Goal: Task Accomplishment & Management: Use online tool/utility

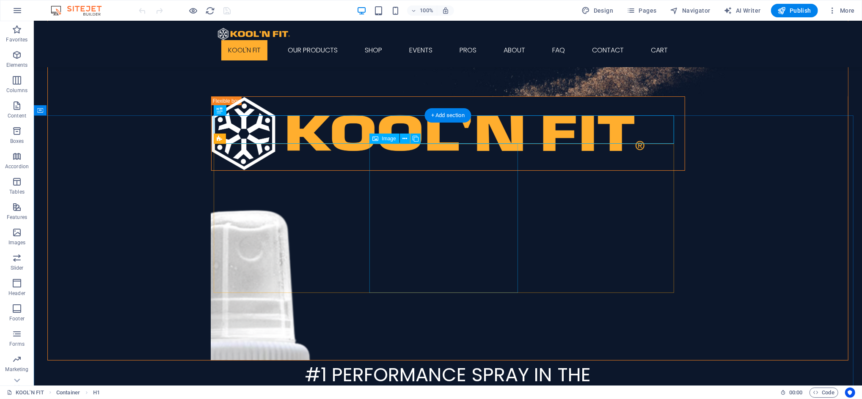
scroll to position [169, 0]
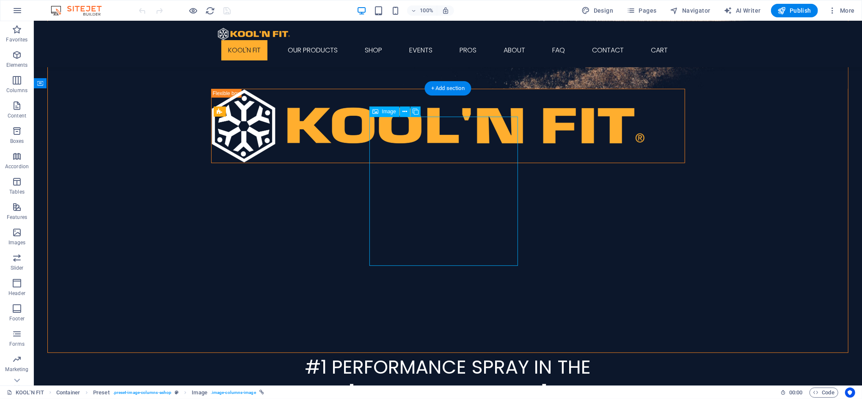
select select "%"
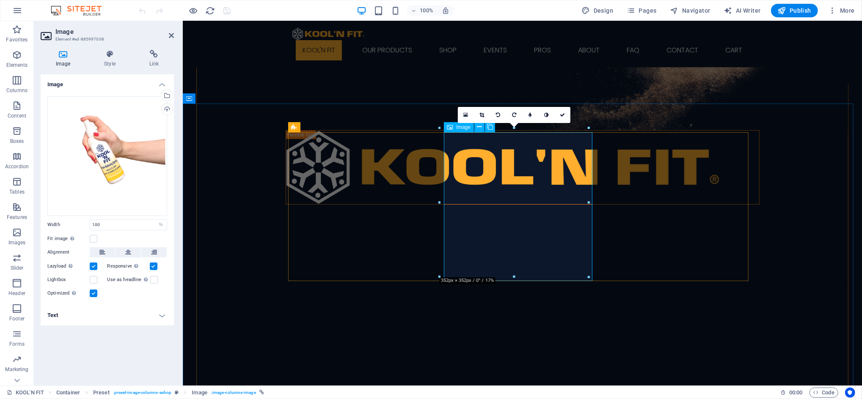
scroll to position [113, 0]
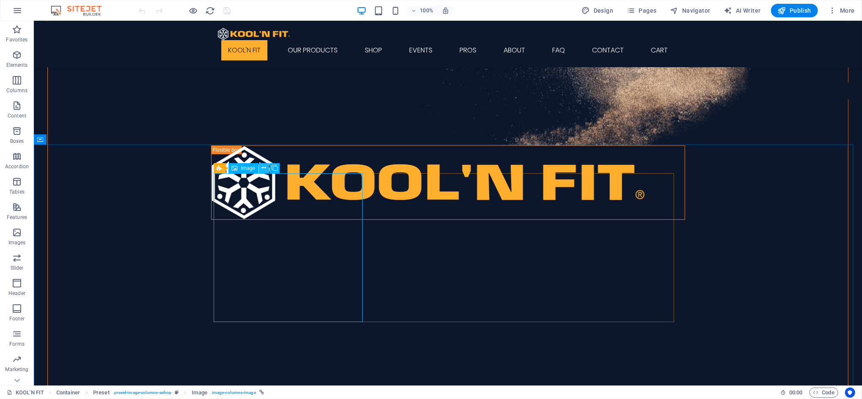
click at [264, 168] on icon at bounding box center [263, 168] width 5 height 9
click at [242, 170] on span "Image" at bounding box center [248, 168] width 14 height 5
select select "%"
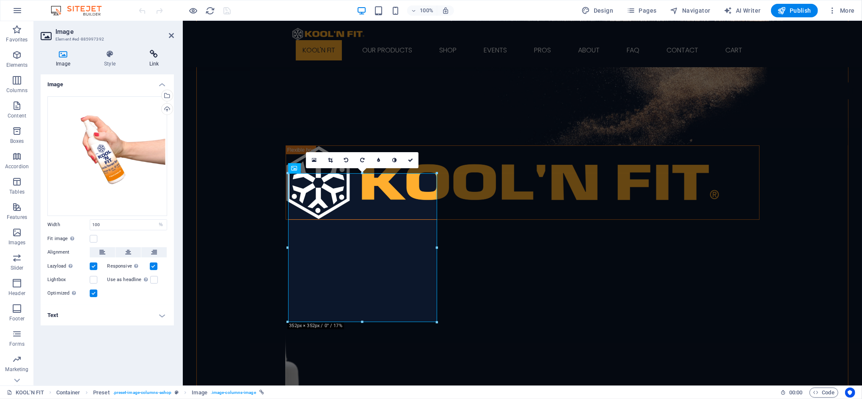
click at [157, 61] on h4 "Link" at bounding box center [154, 59] width 40 height 18
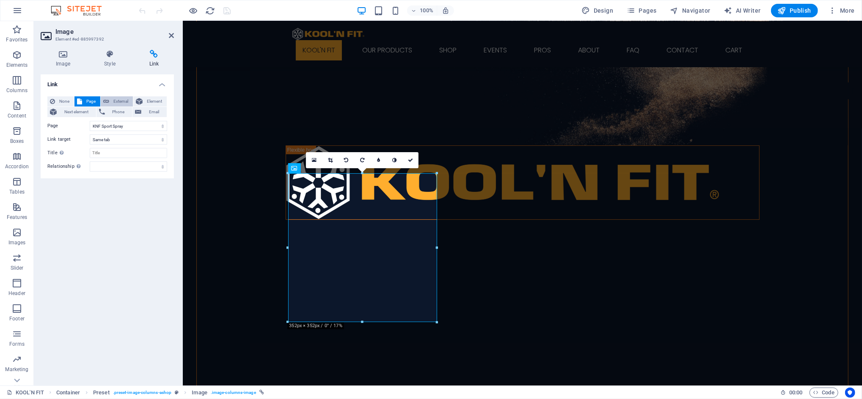
click at [125, 103] on span "External" at bounding box center [121, 101] width 19 height 10
select select "blank"
drag, startPoint x: 124, startPoint y: 125, endPoint x: 84, endPoint y: 132, distance: 40.3
click at [85, 132] on div "None Page External Element Next element Phone Email Page KOOL&#39;N FIT Our Pro…" at bounding box center [107, 133] width 120 height 75
paste input "[URL][DOMAIN_NAME]"
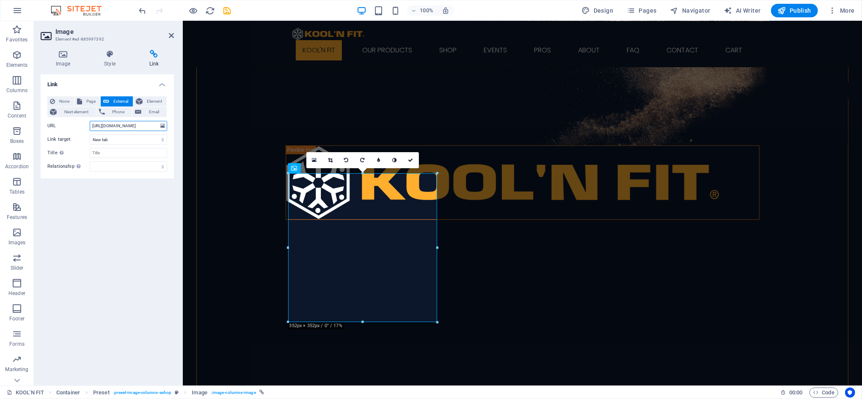
scroll to position [0, 59]
type input "[URL][DOMAIN_NAME]"
click at [131, 188] on div "Link None Page External Element Next element Phone Email Page KOOL&#39;N FIT Ou…" at bounding box center [107, 226] width 133 height 305
click at [809, 9] on span "Publish" at bounding box center [794, 10] width 33 height 8
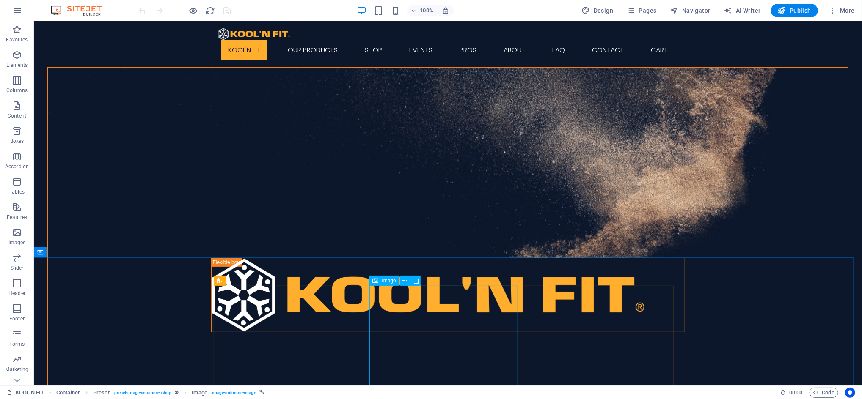
click at [390, 282] on span "Image" at bounding box center [389, 280] width 14 height 5
select select "%"
select select "8"
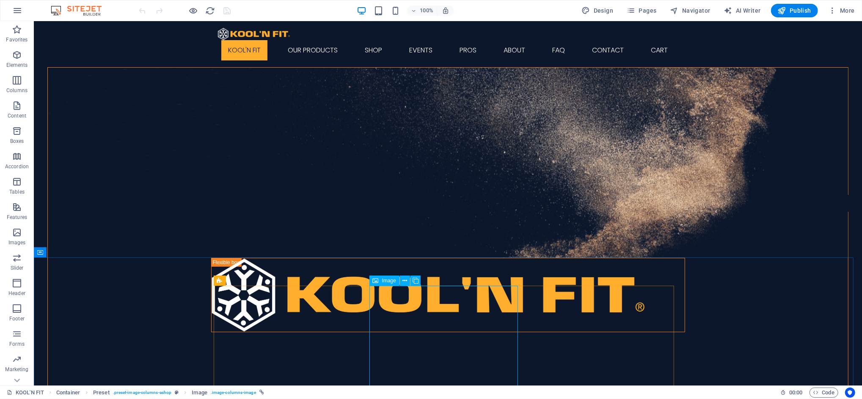
select select
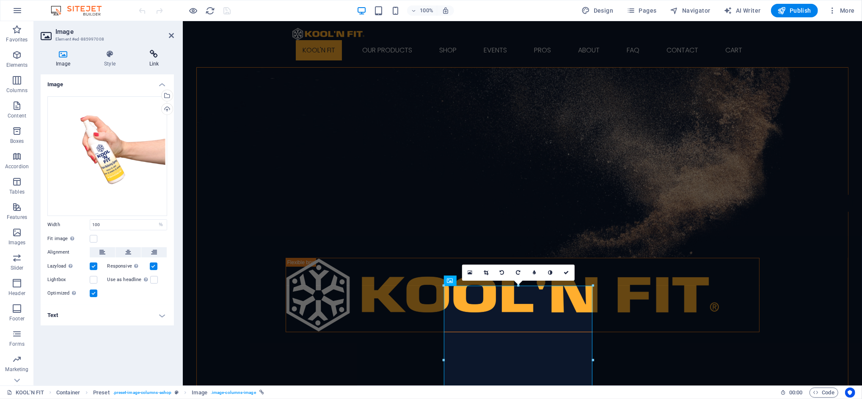
click at [157, 59] on h4 "Link" at bounding box center [154, 59] width 40 height 18
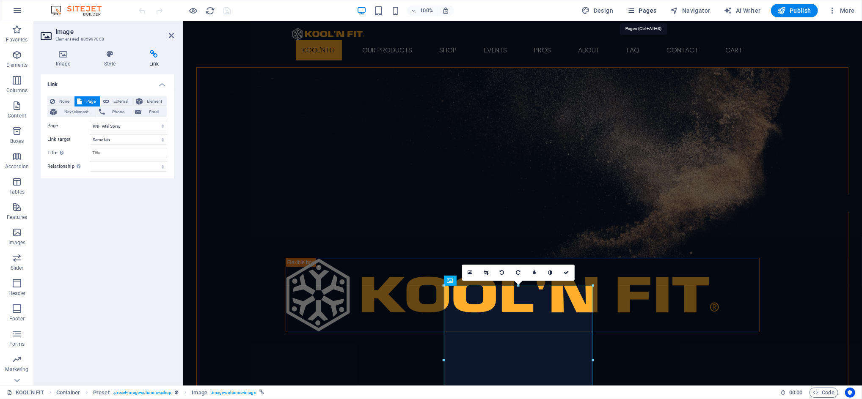
click at [647, 11] on span "Pages" at bounding box center [641, 10] width 30 height 8
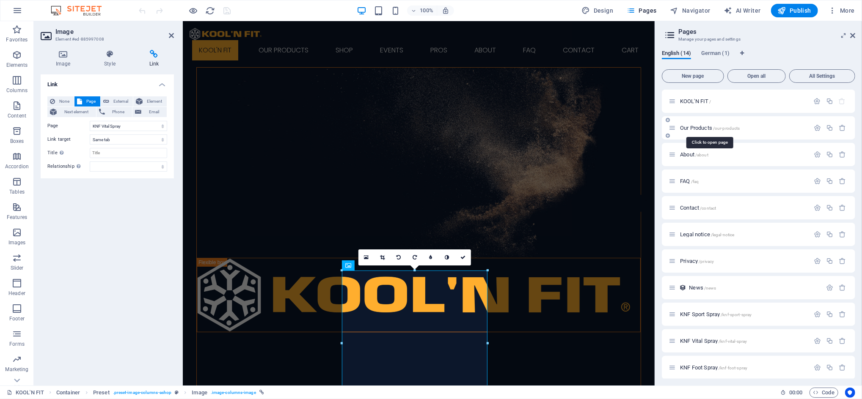
click at [682, 126] on span "Our Products /our-products" at bounding box center [710, 128] width 60 height 6
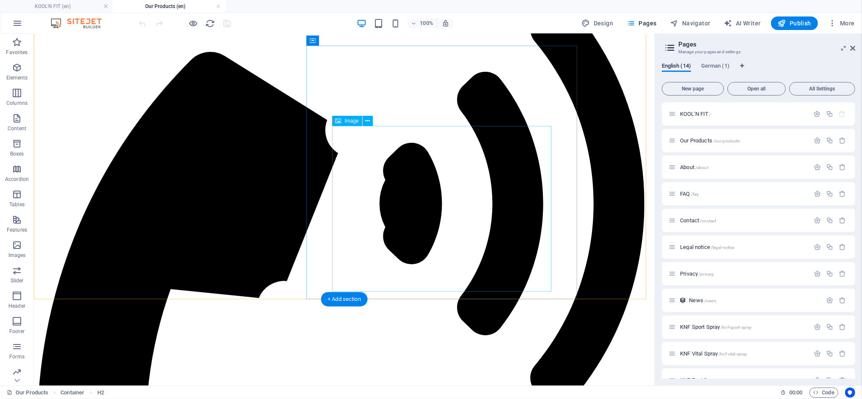
scroll to position [169, 0]
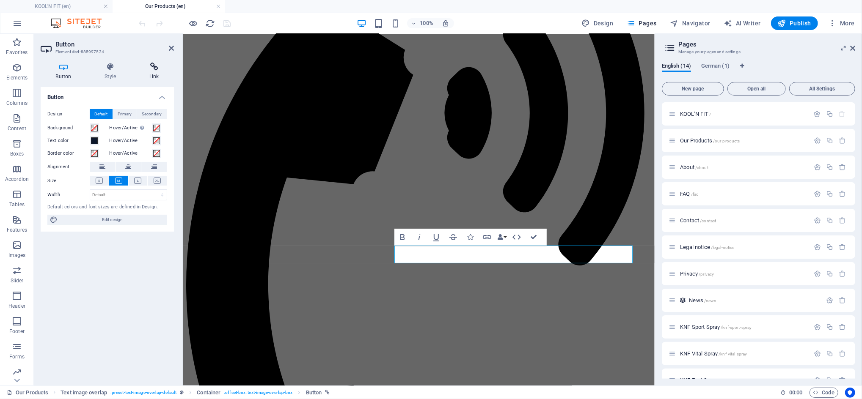
click at [154, 66] on icon at bounding box center [154, 67] width 40 height 8
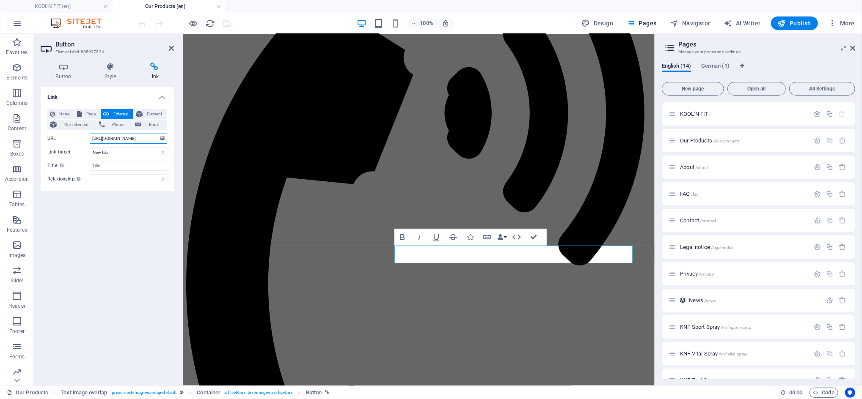
click at [129, 137] on input "[URL][DOMAIN_NAME]" at bounding box center [128, 139] width 77 height 10
click at [118, 205] on div "Link None Page External Element Next element Phone Email Page KOOL&#39;N FIT Ou…" at bounding box center [107, 233] width 133 height 292
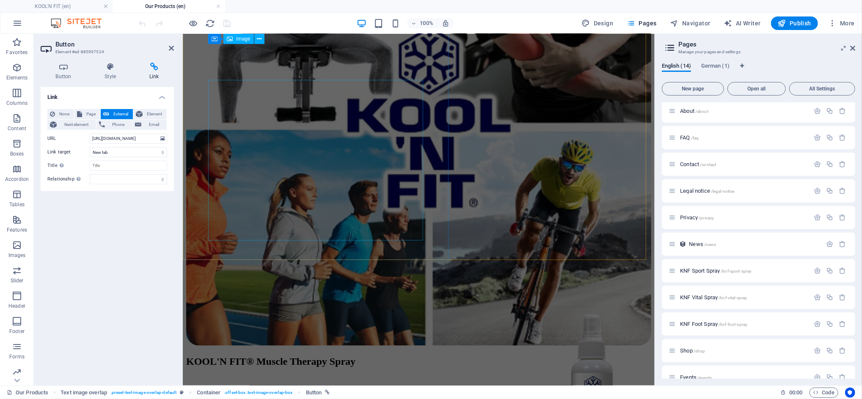
scroll to position [905, 0]
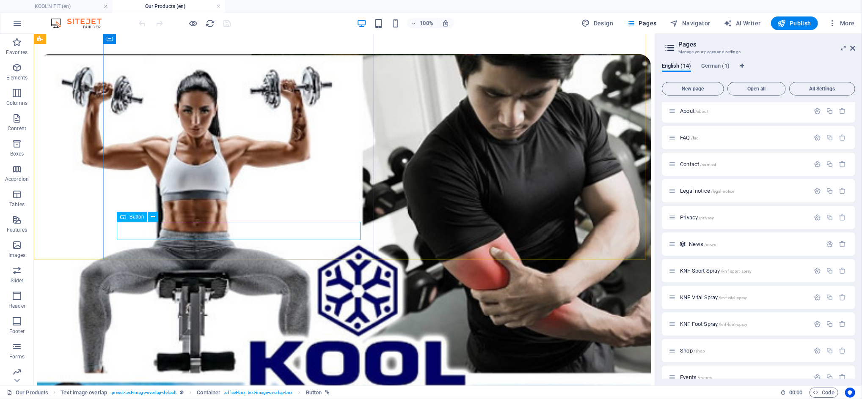
click at [135, 219] on span "Button" at bounding box center [136, 216] width 15 height 5
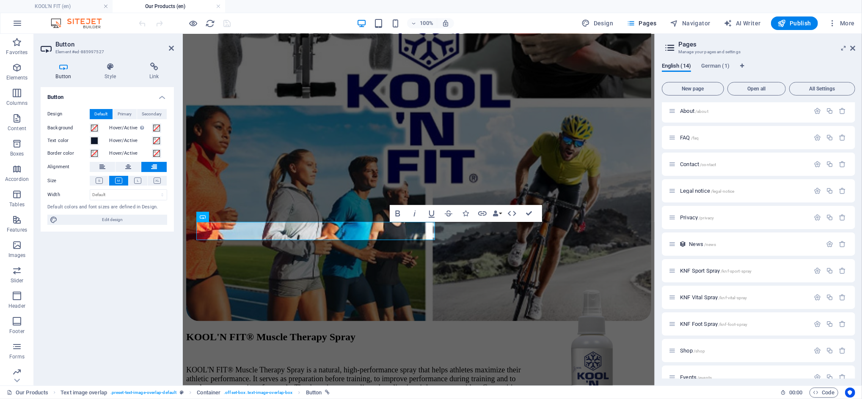
scroll to position [905, 0]
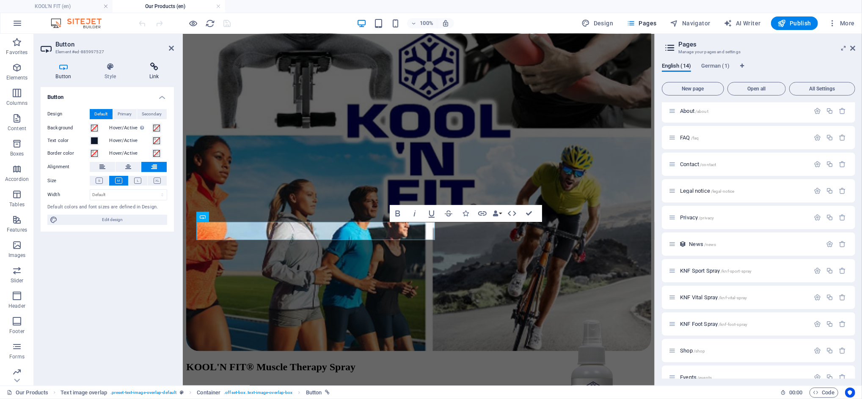
click at [150, 72] on h4 "Link" at bounding box center [154, 72] width 40 height 18
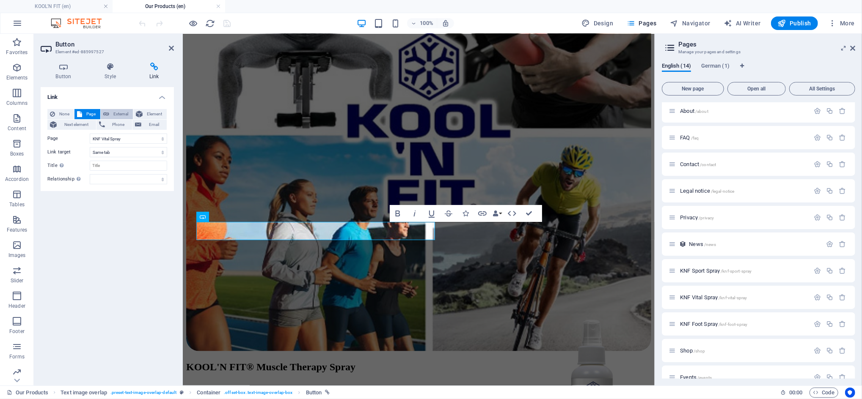
click at [119, 113] on span "External" at bounding box center [121, 114] width 19 height 10
select select "blank"
drag, startPoint x: 118, startPoint y: 139, endPoint x: 82, endPoint y: 142, distance: 35.7
click at [82, 142] on div "URL /16746141" at bounding box center [107, 139] width 120 height 10
paste input "[URL][DOMAIN_NAME]"
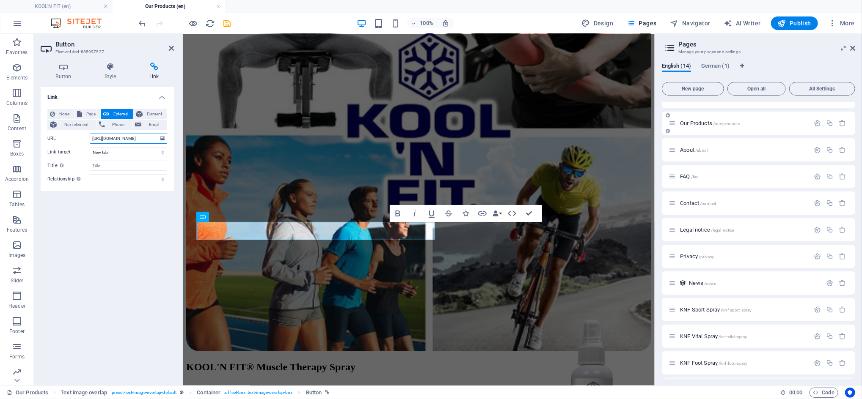
scroll to position [0, 0]
type input "[URL][DOMAIN_NAME]"
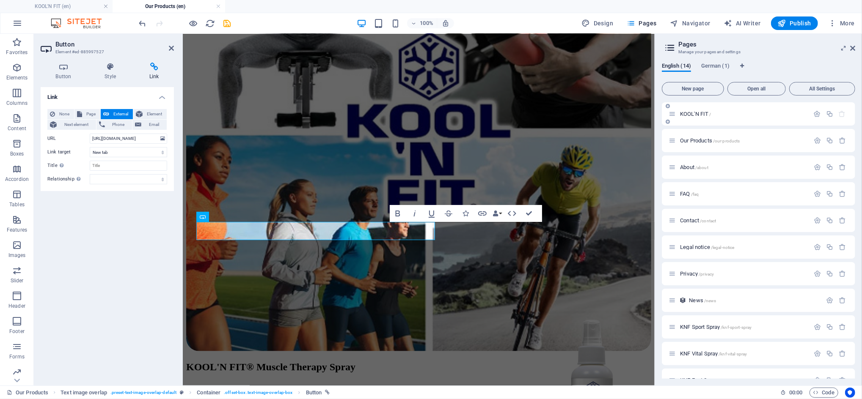
click at [697, 115] on span "KOOL'N FIT /" at bounding box center [695, 114] width 31 height 6
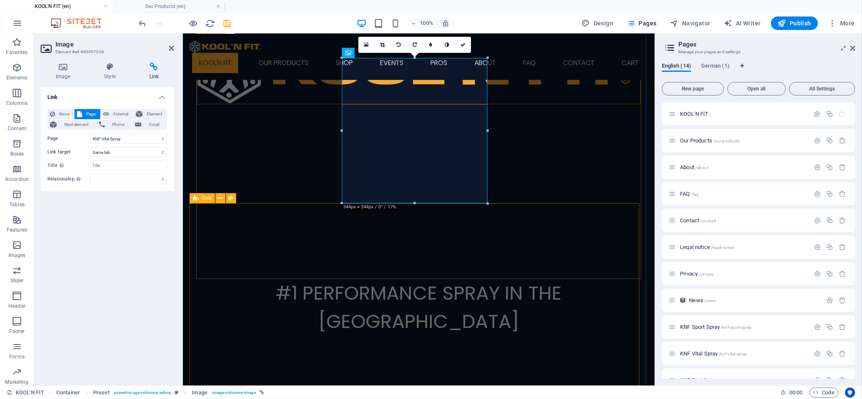
scroll to position [169, 0]
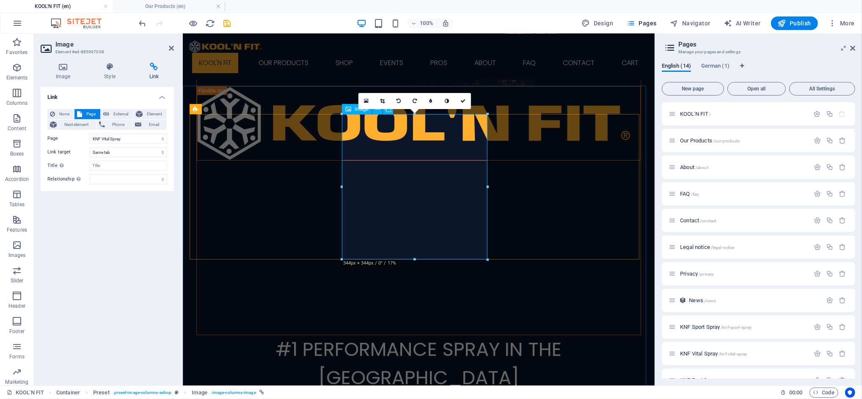
click at [126, 110] on span "External" at bounding box center [121, 114] width 19 height 10
select select "blank"
drag, startPoint x: 120, startPoint y: 138, endPoint x: 89, endPoint y: 142, distance: 30.7
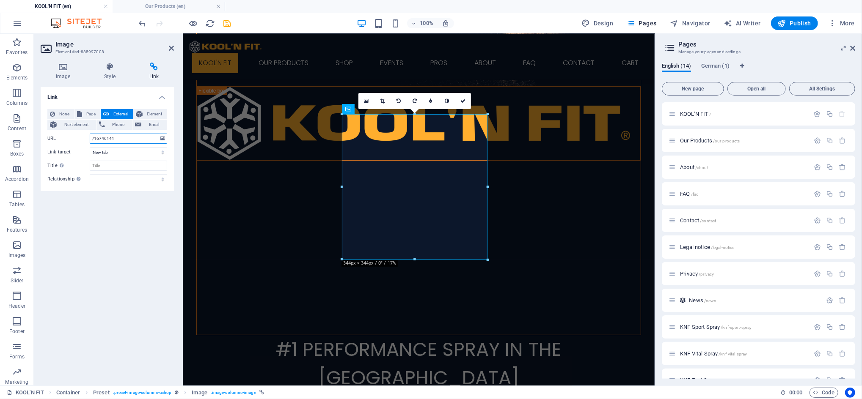
click at [90, 142] on input "/16746141" at bounding box center [128, 139] width 77 height 10
paste input "[URL][DOMAIN_NAME]"
type input "[URL][DOMAIN_NAME]"
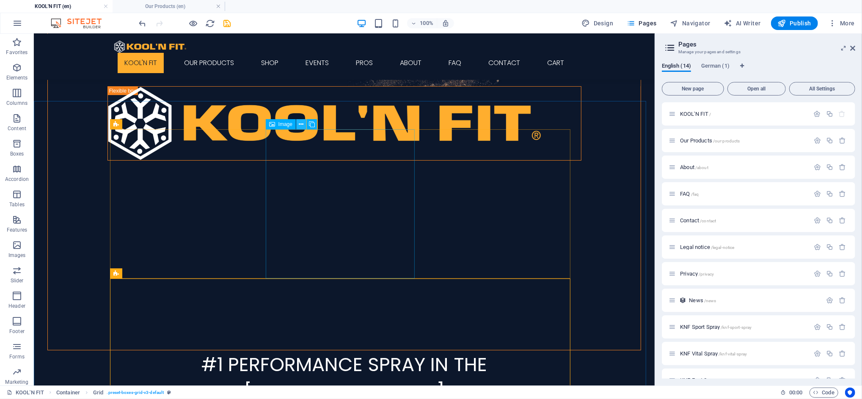
click at [300, 123] on icon at bounding box center [301, 124] width 5 height 9
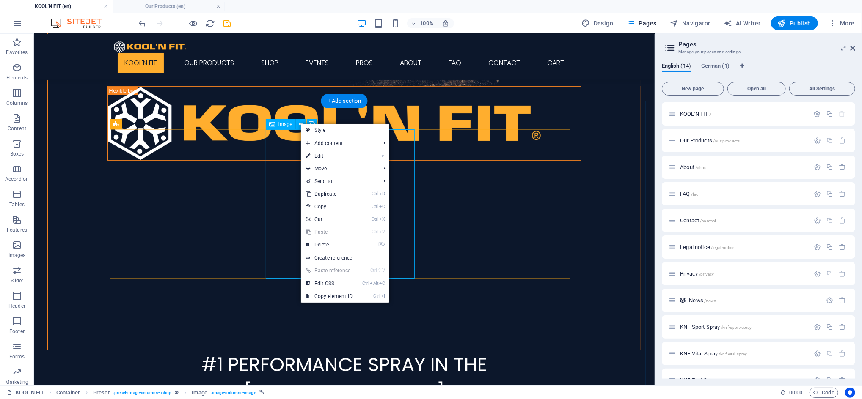
select select "%"
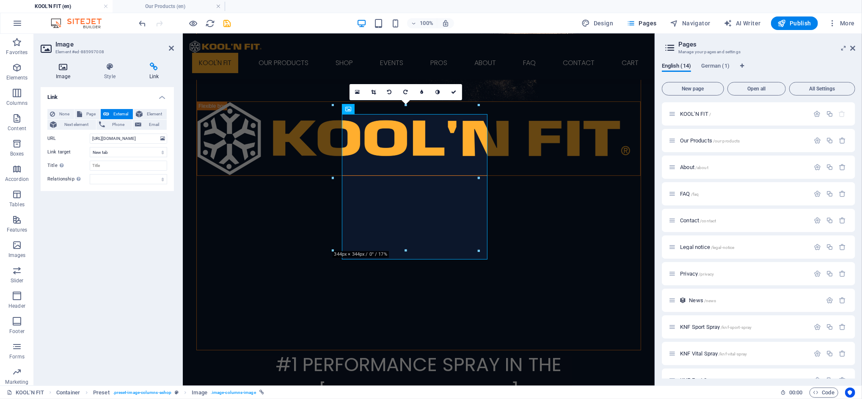
click at [65, 72] on h4 "Image" at bounding box center [65, 72] width 48 height 18
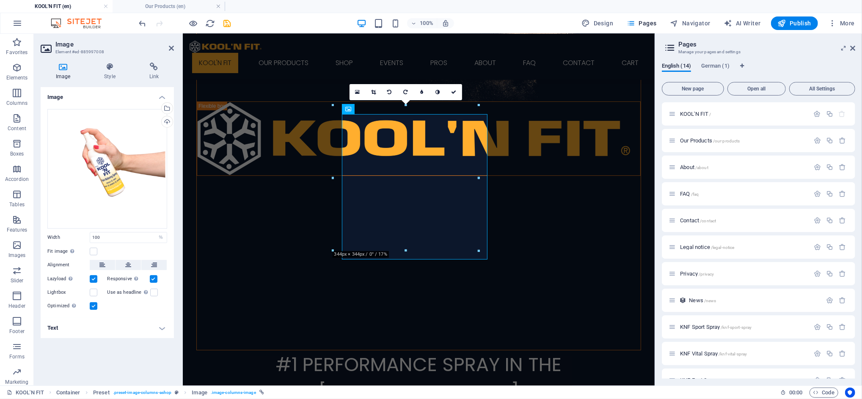
click at [162, 330] on h4 "Text" at bounding box center [107, 328] width 133 height 20
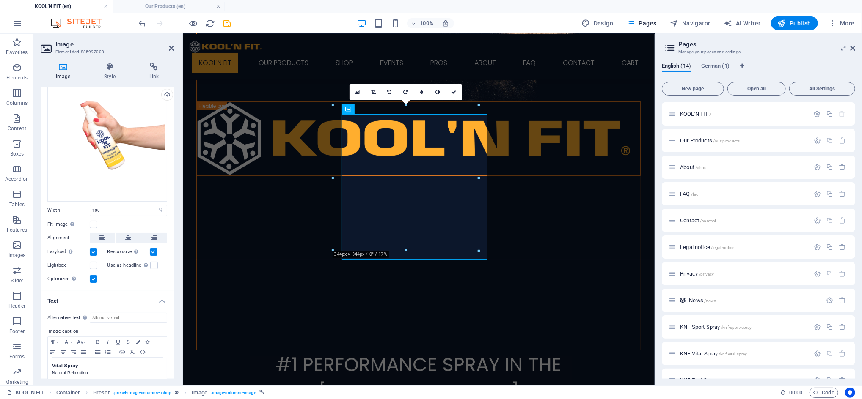
scroll to position [37, 0]
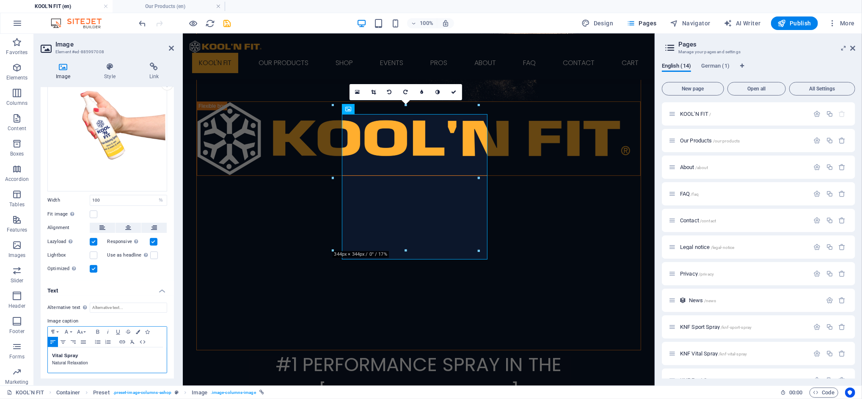
click at [61, 354] on h3 "Vital Spray" at bounding box center [107, 356] width 110 height 8
drag, startPoint x: 62, startPoint y: 354, endPoint x: 45, endPoint y: 354, distance: 16.9
click at [45, 354] on div "Alternative text The alternative text is used by devices that cannot display im…" at bounding box center [107, 338] width 133 height 85
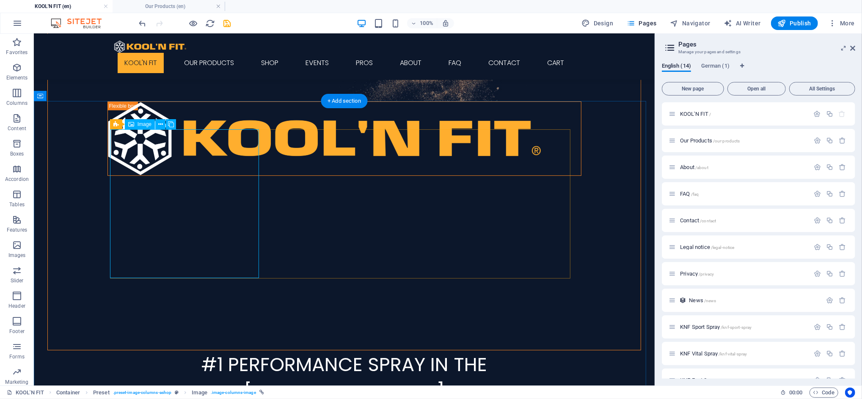
select select "%"
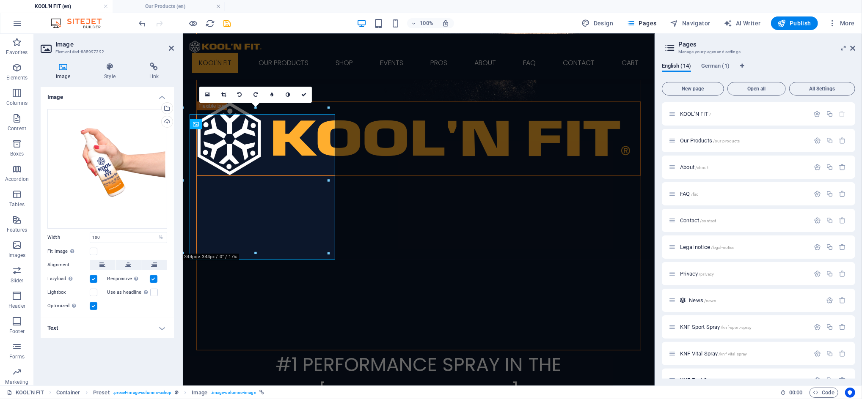
click at [118, 328] on h4 "Text" at bounding box center [107, 328] width 133 height 20
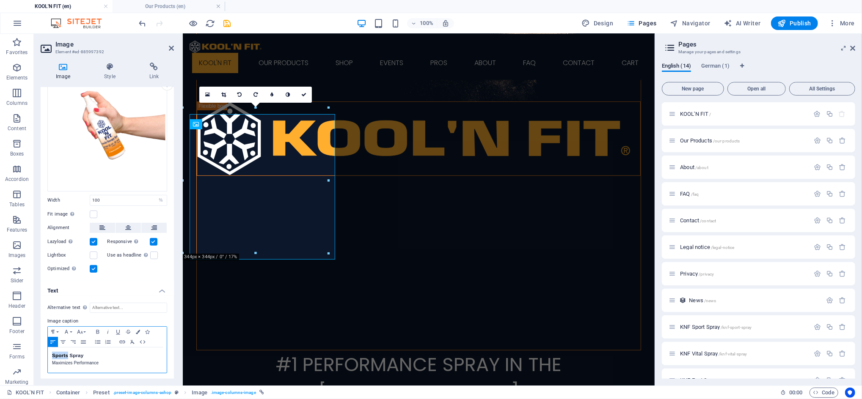
drag, startPoint x: 68, startPoint y: 354, endPoint x: 48, endPoint y: 354, distance: 20.3
click at [48, 354] on div "Sports Spray Maximizes Performance" at bounding box center [107, 360] width 119 height 25
click at [69, 357] on h3 "Sports Spray" at bounding box center [107, 356] width 110 height 8
drag, startPoint x: 68, startPoint y: 355, endPoint x: 50, endPoint y: 354, distance: 17.8
click at [50, 354] on div "Sports Spray Maximizes Performance" at bounding box center [107, 360] width 119 height 25
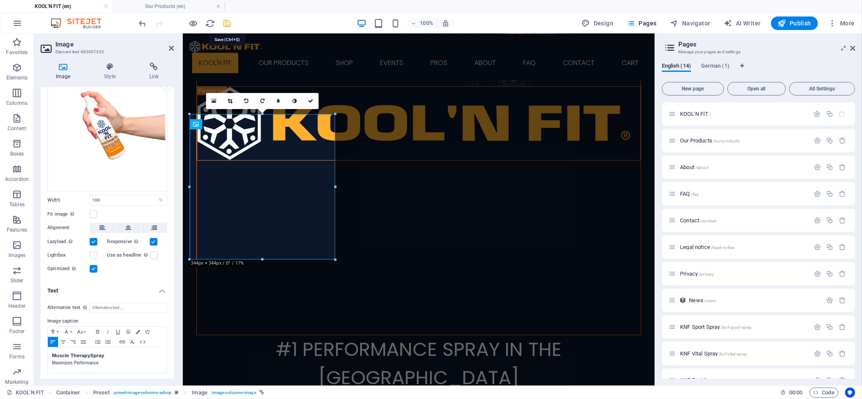
click at [227, 21] on icon "save" at bounding box center [228, 24] width 10 height 10
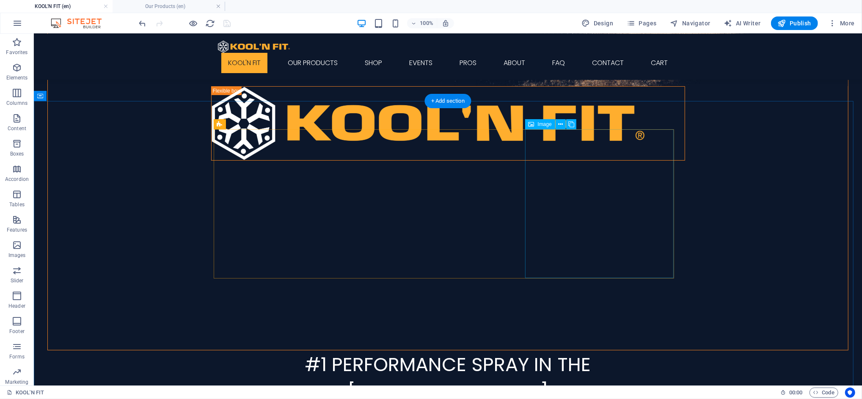
click at [539, 127] on div "Image" at bounding box center [540, 124] width 30 height 10
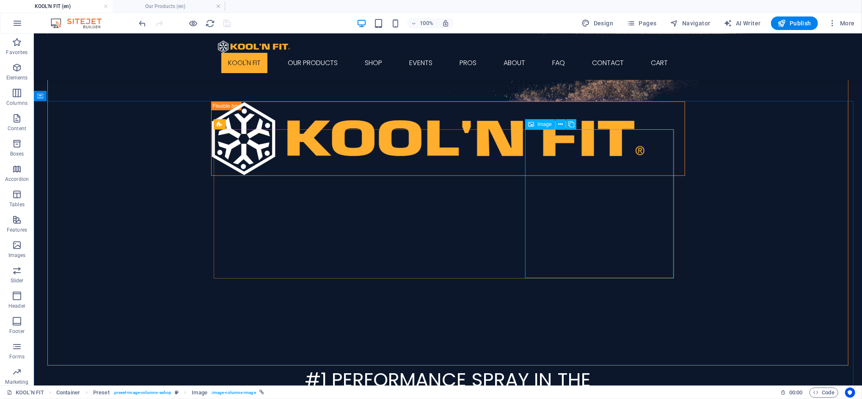
select select "%"
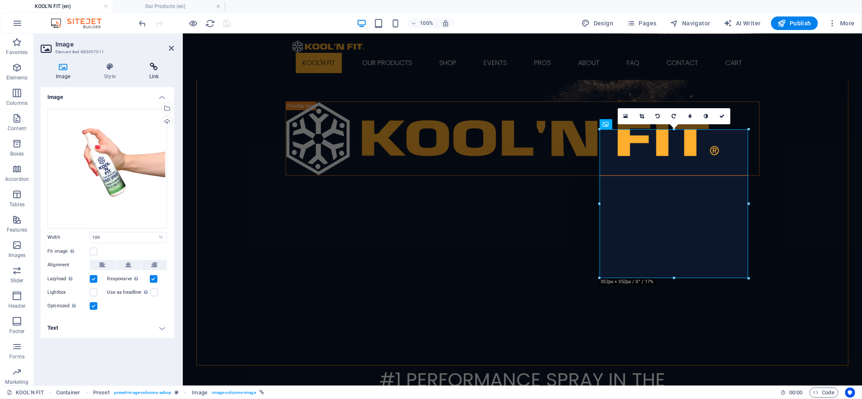
click at [152, 66] on icon at bounding box center [154, 67] width 40 height 8
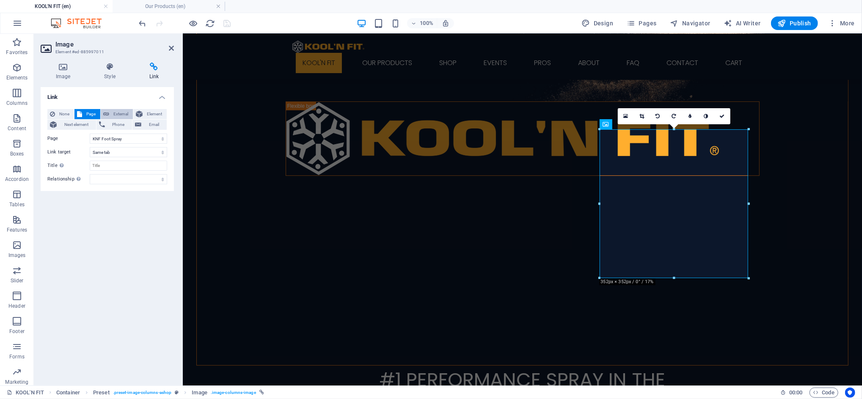
click at [118, 111] on span "External" at bounding box center [121, 114] width 19 height 10
select select "blank"
drag, startPoint x: 121, startPoint y: 139, endPoint x: 72, endPoint y: 145, distance: 49.0
click at [72, 145] on div "None Page External Element Next element Phone Email Page KOOL&#39;N FIT Our Pro…" at bounding box center [107, 146] width 120 height 75
paste input "[URL][DOMAIN_NAME]"
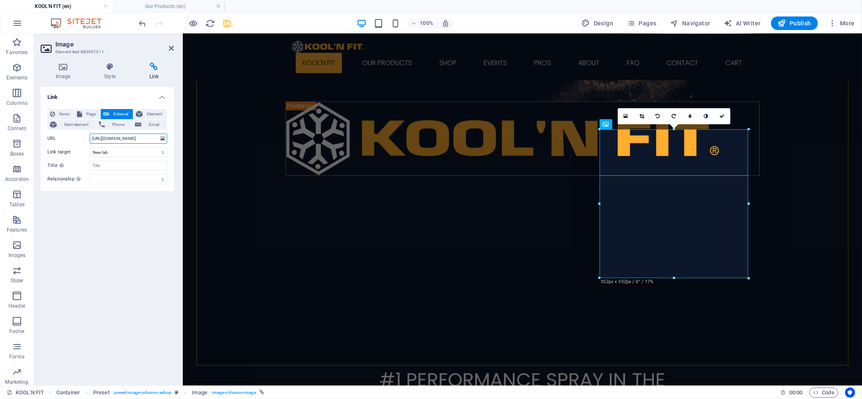
scroll to position [0, 38]
type input "[URL][DOMAIN_NAME]"
click at [654, 25] on span "Pages" at bounding box center [641, 23] width 30 height 8
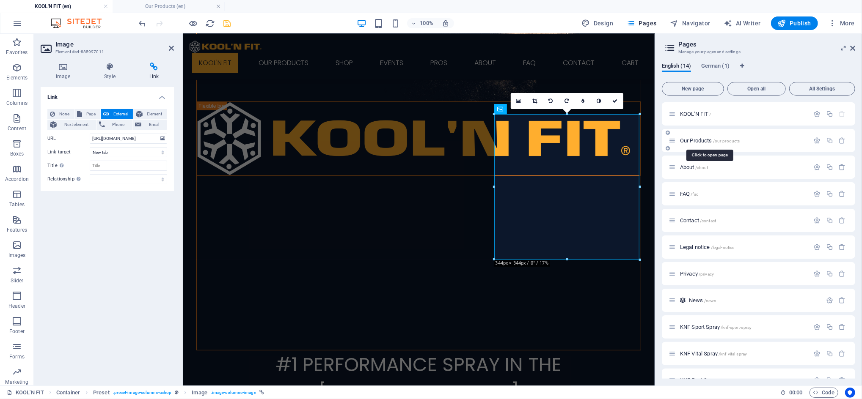
click at [691, 139] on span "Our Products /our-products" at bounding box center [710, 140] width 60 height 6
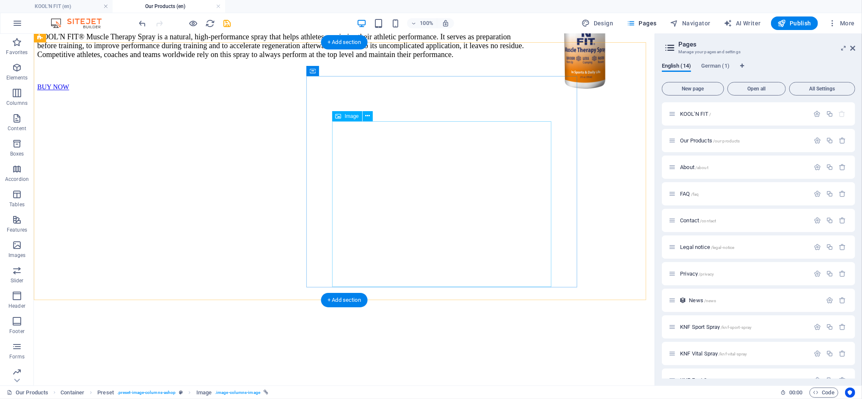
scroll to position [1671, 0]
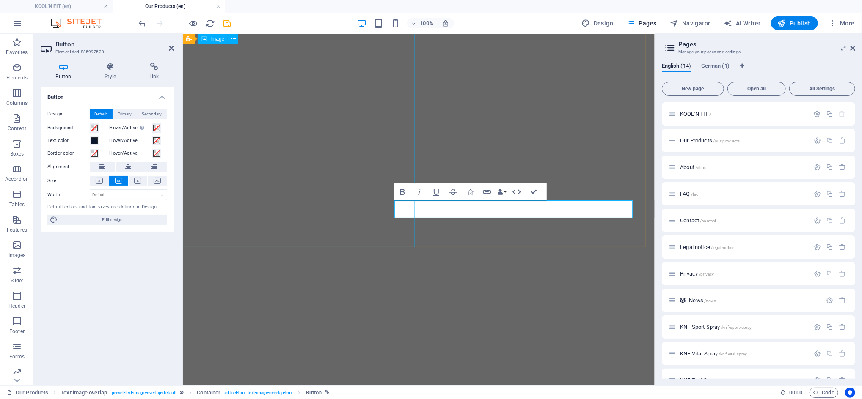
scroll to position [1621, 0]
click at [157, 66] on icon at bounding box center [154, 67] width 40 height 8
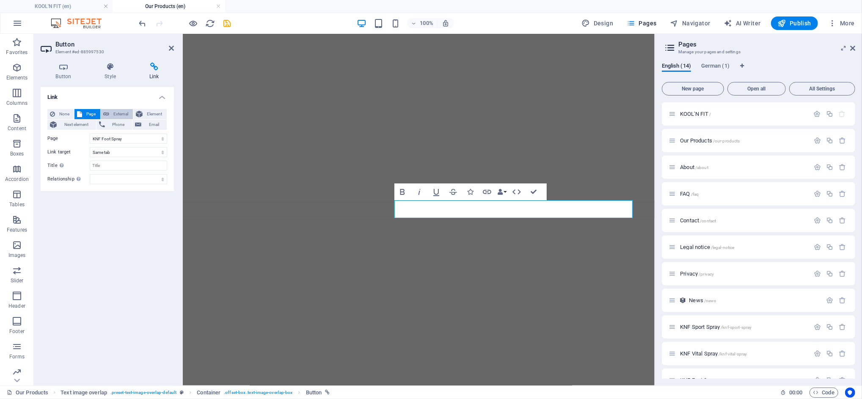
click at [121, 112] on span "External" at bounding box center [121, 114] width 19 height 10
select select "blank"
drag, startPoint x: 118, startPoint y: 138, endPoint x: 82, endPoint y: 146, distance: 37.4
click at [82, 146] on div "None Page External Element Next element Phone Email Page KOOL&#39;N FIT Our Pro…" at bounding box center [107, 146] width 120 height 75
paste input "[URL][DOMAIN_NAME]"
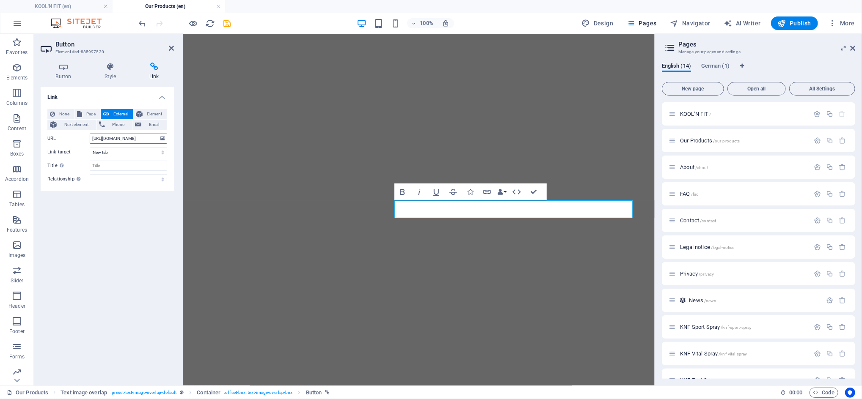
scroll to position [0, 38]
type input "[URL][DOMAIN_NAME]"
click at [228, 22] on icon "save" at bounding box center [228, 24] width 10 height 10
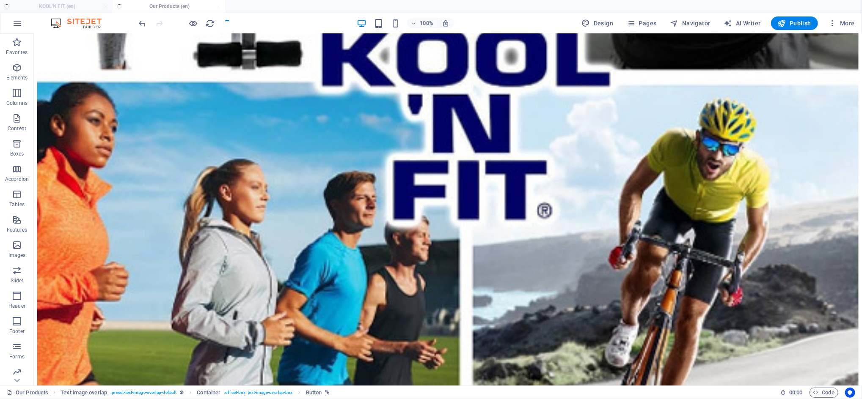
scroll to position [1754, 0]
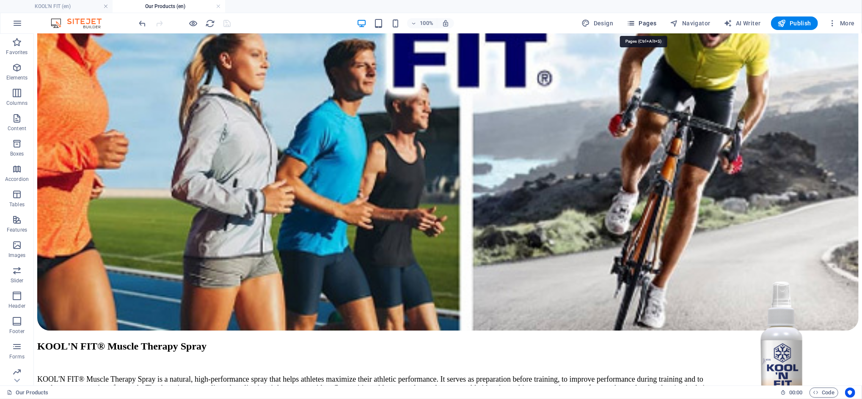
click at [653, 22] on span "Pages" at bounding box center [641, 23] width 30 height 8
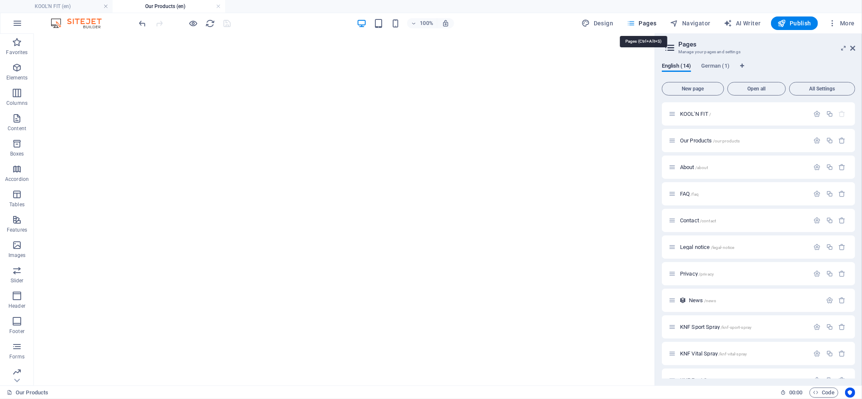
scroll to position [1671, 0]
click at [759, 276] on p "Privacy /privacy" at bounding box center [743, 273] width 127 height 5
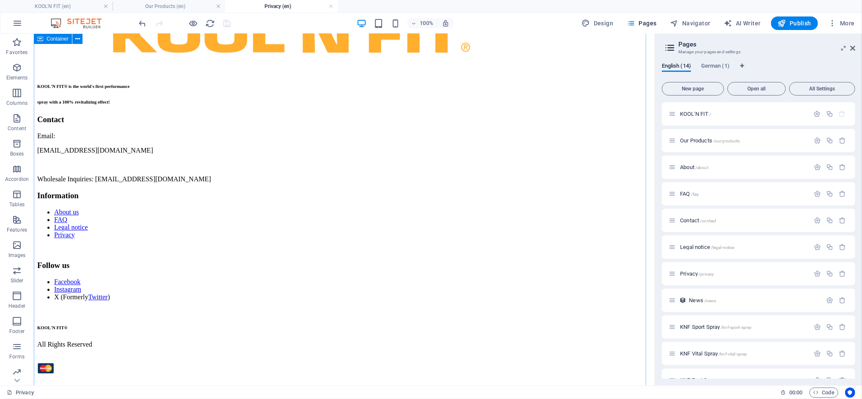
scroll to position [2271, 0]
click at [702, 245] on span "Legal notice /legal-notice" at bounding box center [707, 247] width 54 height 6
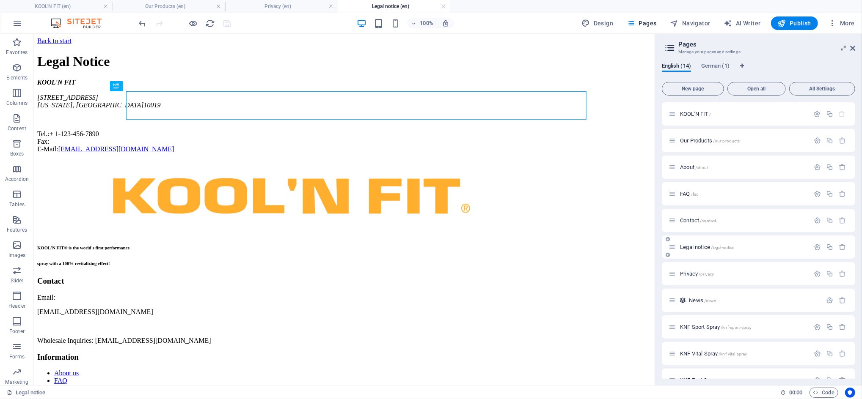
scroll to position [0, 0]
click at [797, 23] on span "Publish" at bounding box center [794, 23] width 33 height 8
